Goal: Transaction & Acquisition: Purchase product/service

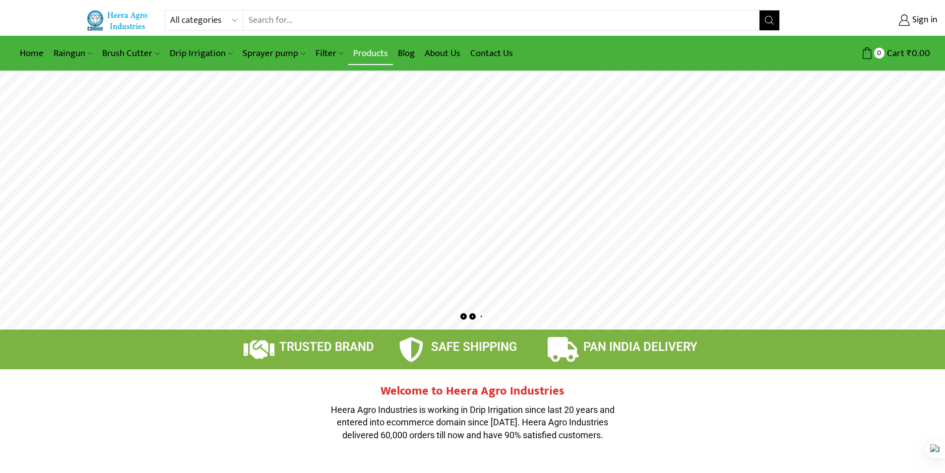
click at [378, 58] on link "Products" at bounding box center [370, 53] width 45 height 23
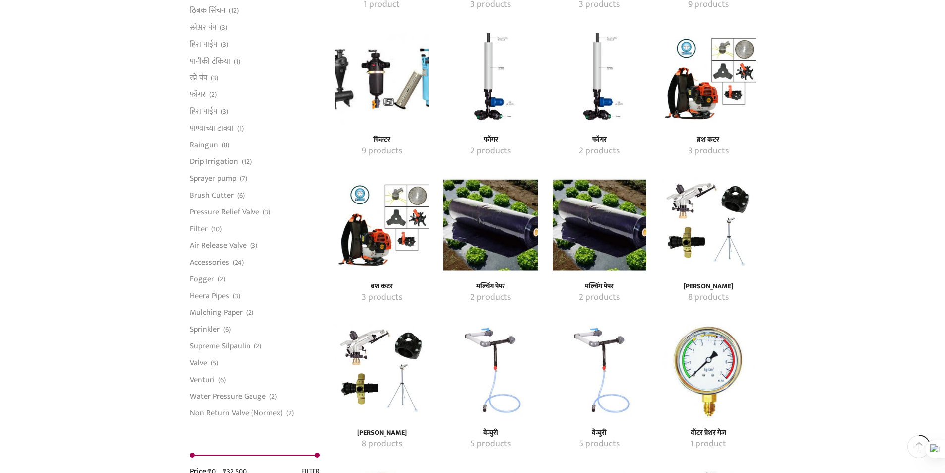
scroll to position [694, 0]
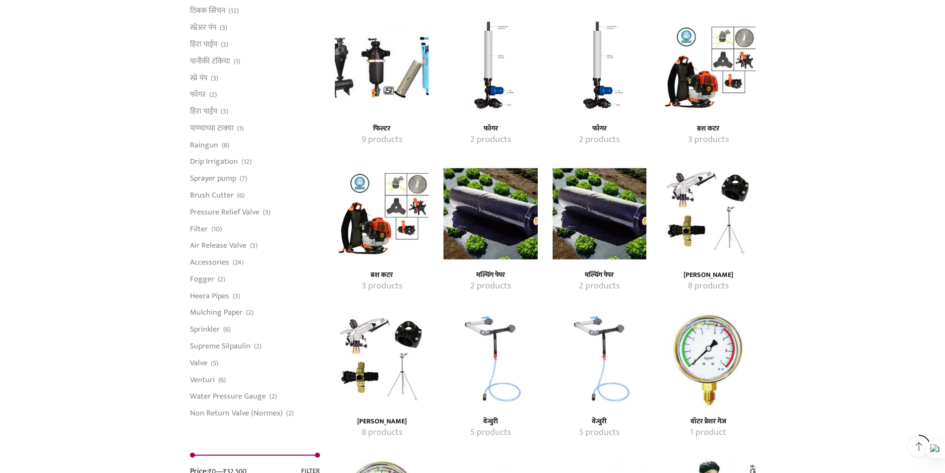
click at [587, 214] on img "Visit product category मल्चिंग पेपर" at bounding box center [600, 213] width 94 height 94
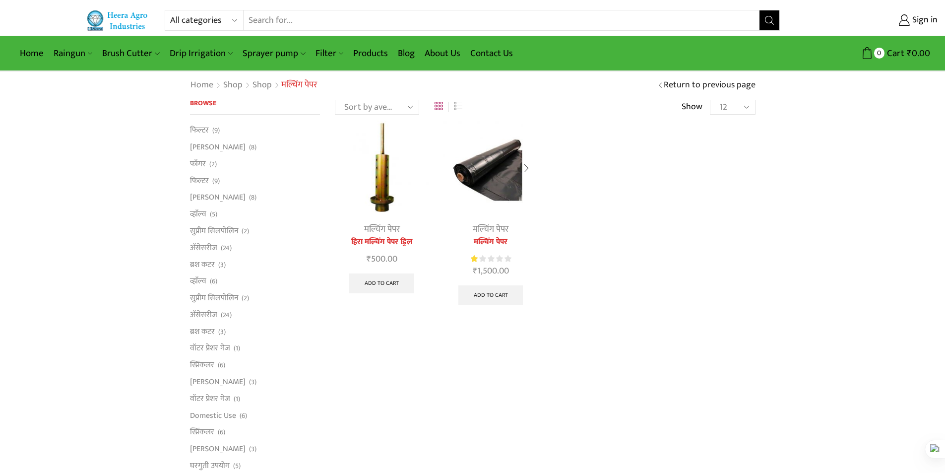
click at [503, 213] on img at bounding box center [490, 168] width 94 height 94
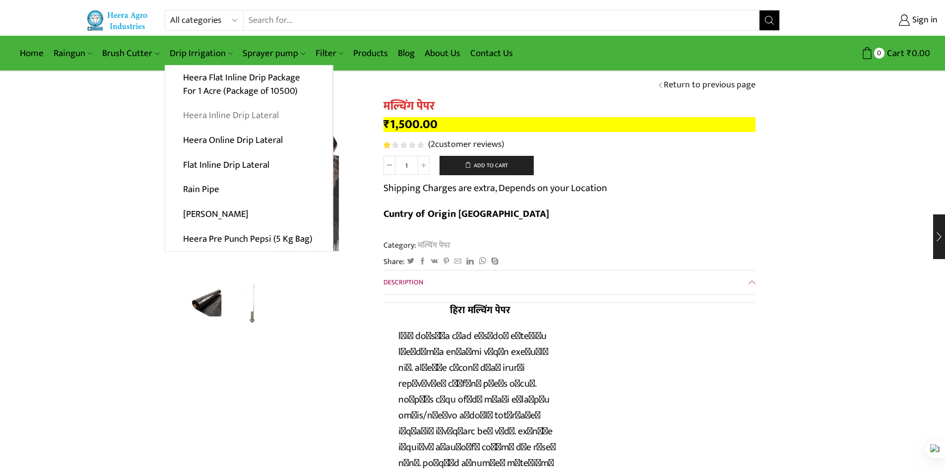
click at [216, 116] on link "Heera Inline Drip Lateral" at bounding box center [248, 115] width 167 height 25
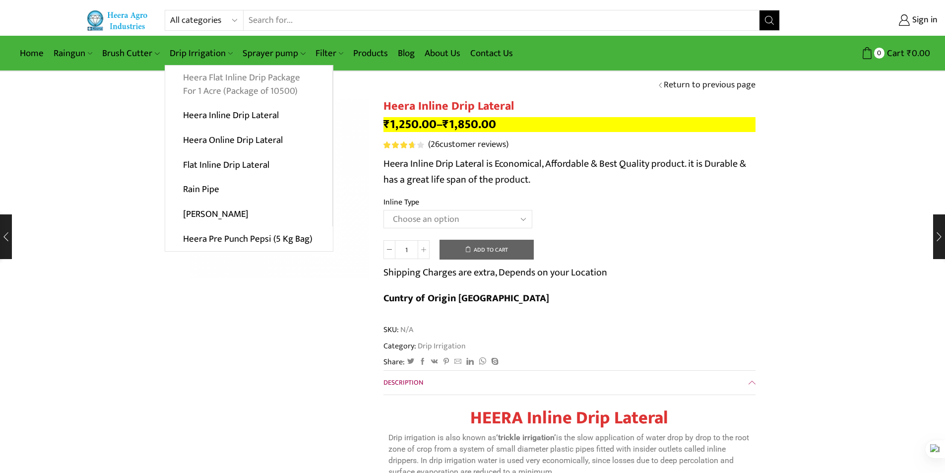
click at [206, 81] on link "Heera Flat Inline Drip Package For 1 Acre (Package of 10500)" at bounding box center [248, 84] width 167 height 38
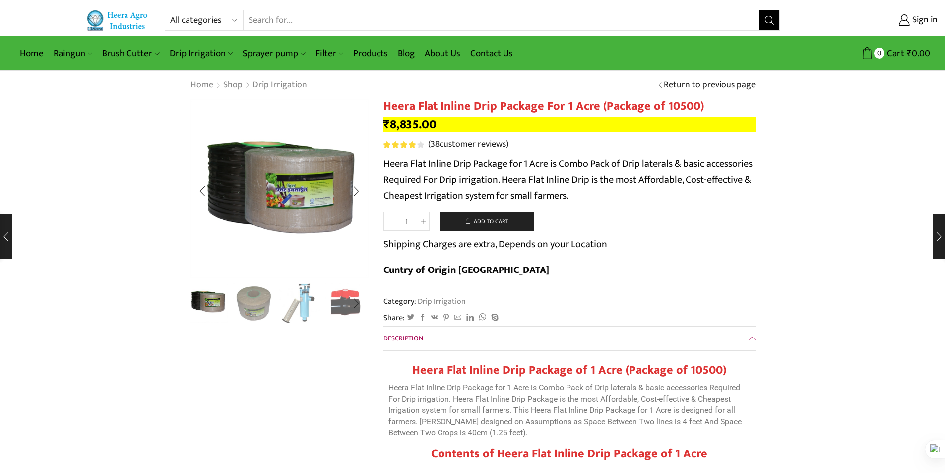
click at [205, 297] on img "1 / 10" at bounding box center [208, 301] width 41 height 41
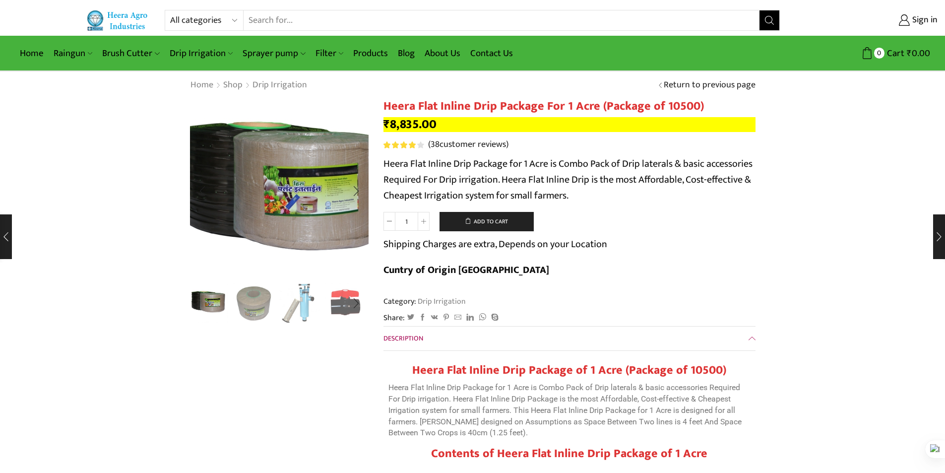
click at [271, 190] on img "1 / 10" at bounding box center [282, 188] width 250 height 250
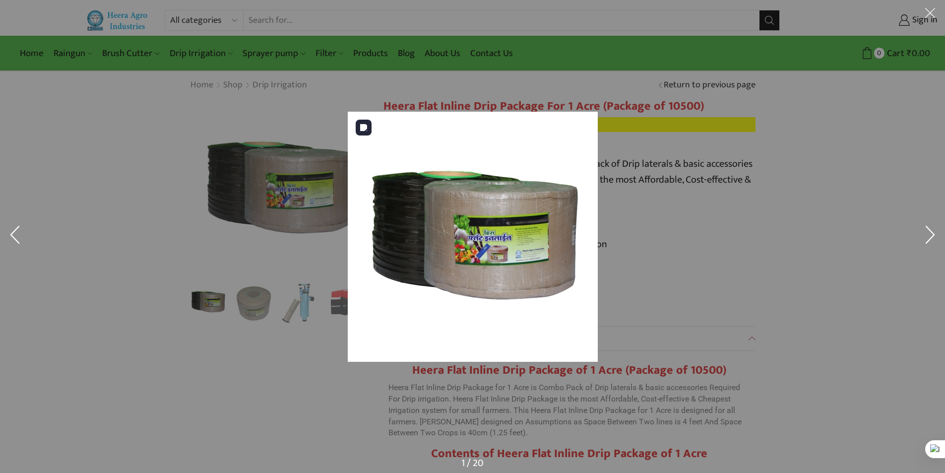
click at [401, 237] on img at bounding box center [473, 237] width 250 height 250
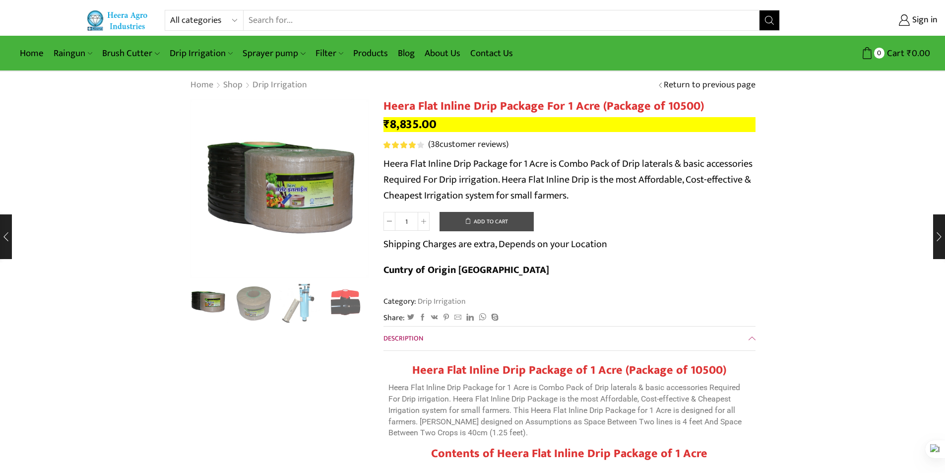
click at [510, 217] on button "Add to cart" at bounding box center [486, 222] width 94 height 20
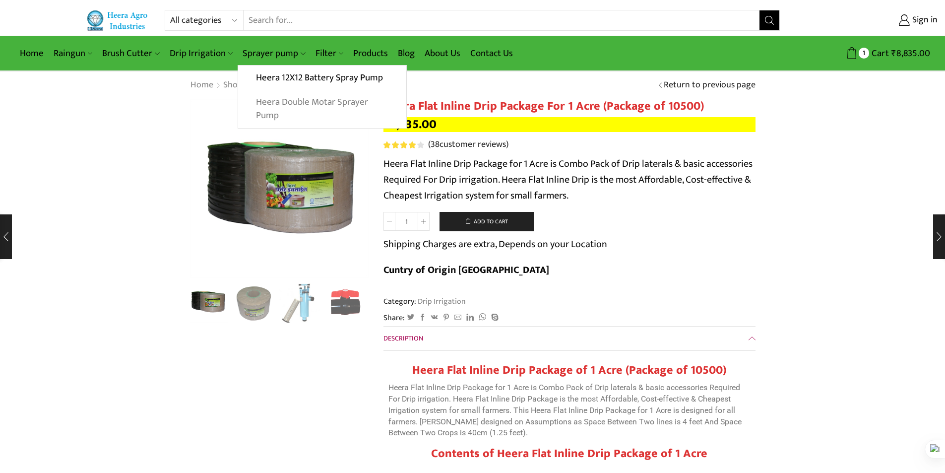
click at [272, 98] on link "Heera Double Motar Sprayer Pump" at bounding box center [322, 109] width 168 height 38
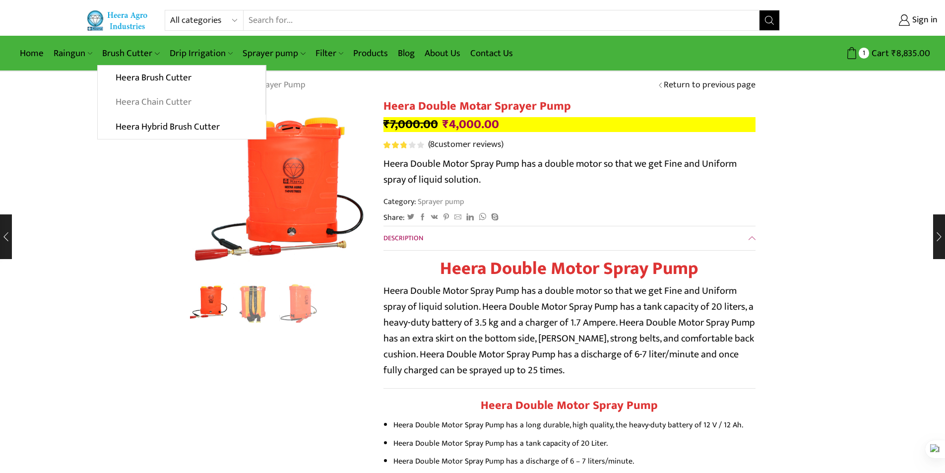
click at [157, 104] on link "Heera Chain Cutter" at bounding box center [181, 102] width 167 height 25
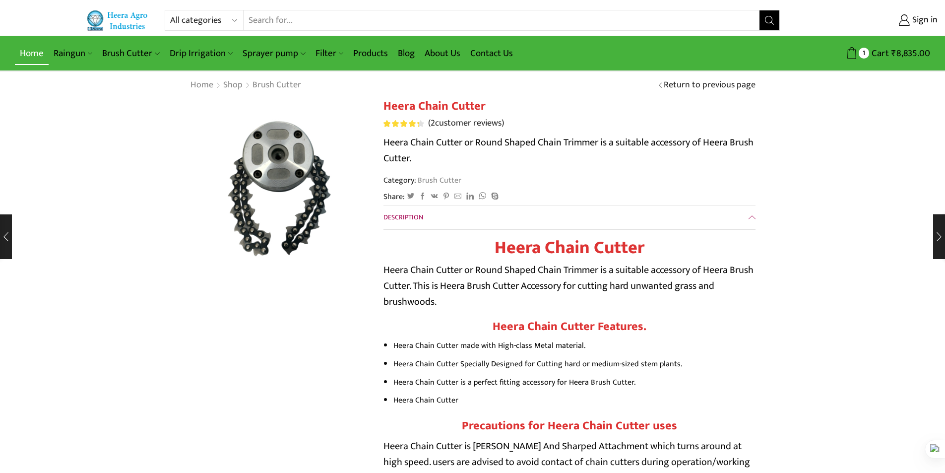
click at [27, 53] on link "Home" at bounding box center [32, 53] width 34 height 23
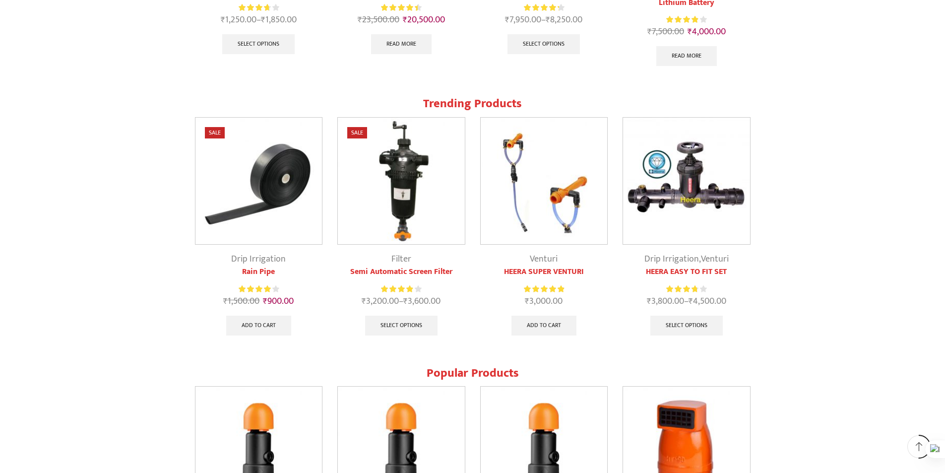
scroll to position [942, 0]
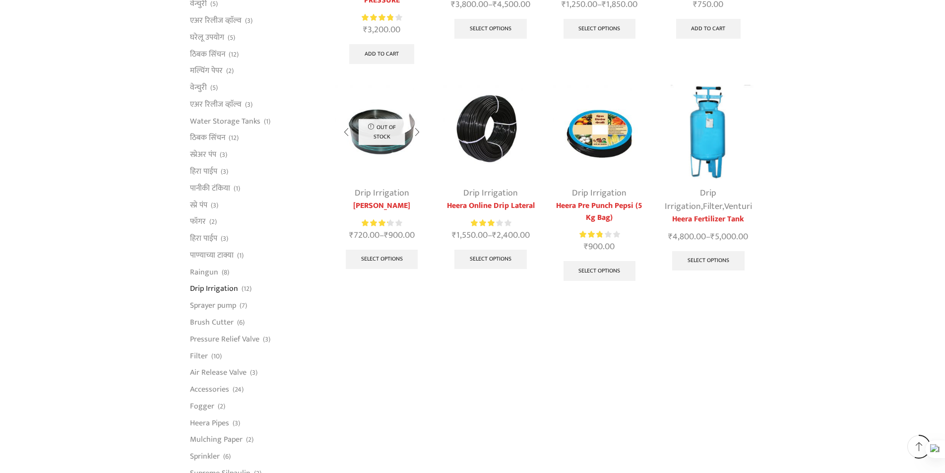
scroll to position [496, 0]
click at [472, 255] on link "Select options" at bounding box center [490, 259] width 72 height 20
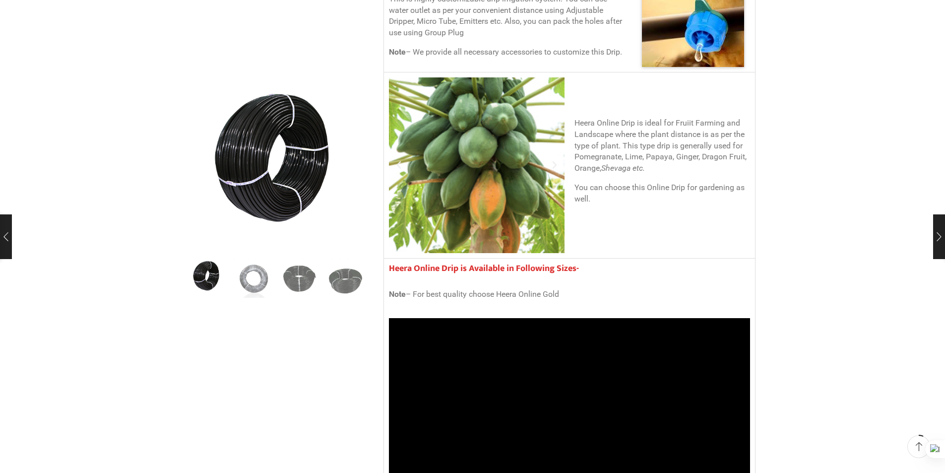
scroll to position [645, 0]
